Goal: Transaction & Acquisition: Download file/media

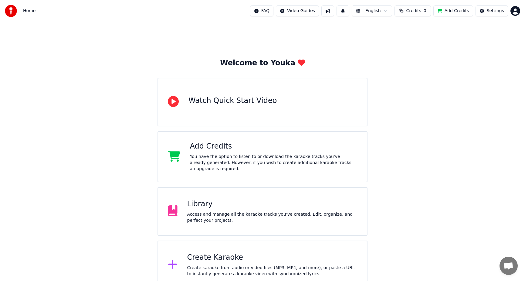
click at [203, 199] on div "Library" at bounding box center [272, 204] width 170 height 10
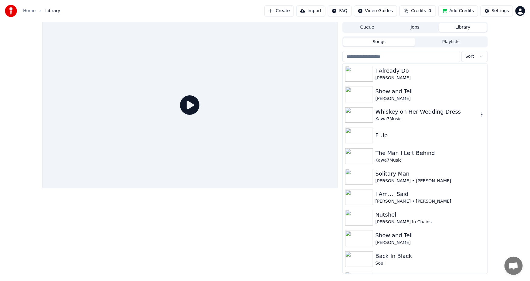
click at [361, 113] on img at bounding box center [359, 115] width 28 height 16
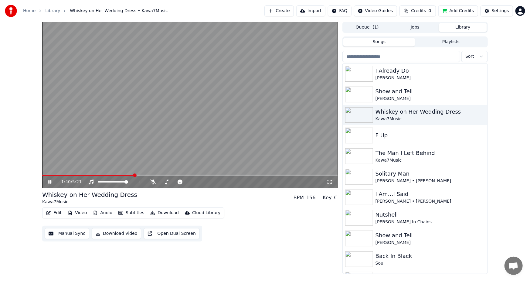
click at [134, 175] on span at bounding box center [189, 175] width 295 height 1
click at [118, 234] on button "Download Video" at bounding box center [116, 233] width 49 height 11
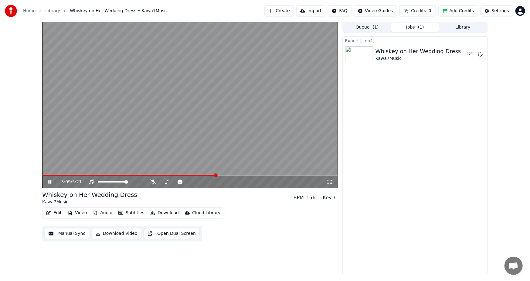
click at [47, 180] on icon at bounding box center [54, 181] width 14 height 5
click at [462, 54] on button "Show" at bounding box center [465, 54] width 22 height 11
